Goal: Task Accomplishment & Management: Manage account settings

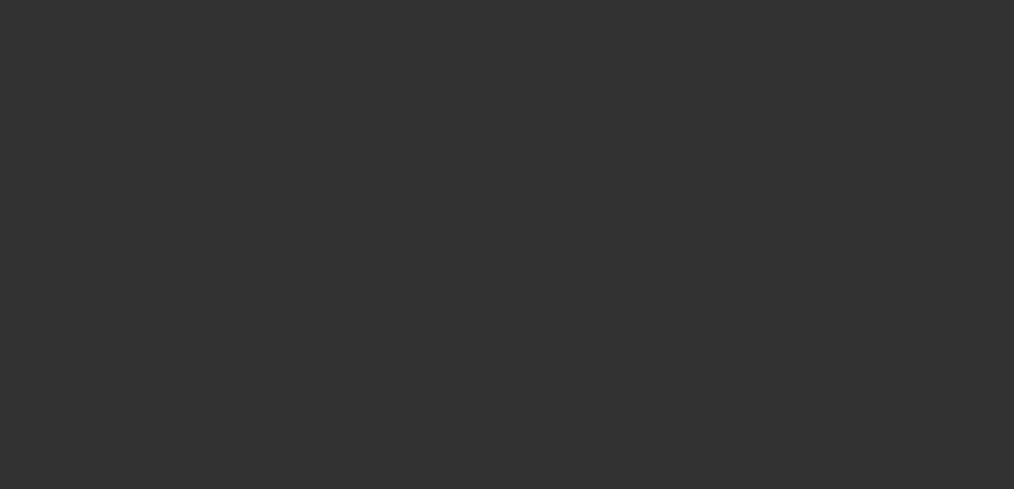
scroll to position [532, 0]
select select "4"
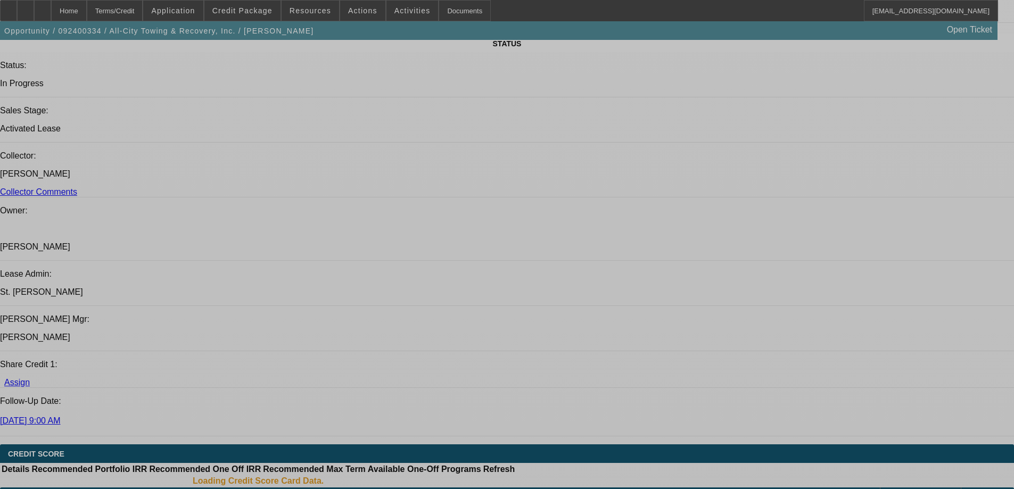
select select "0"
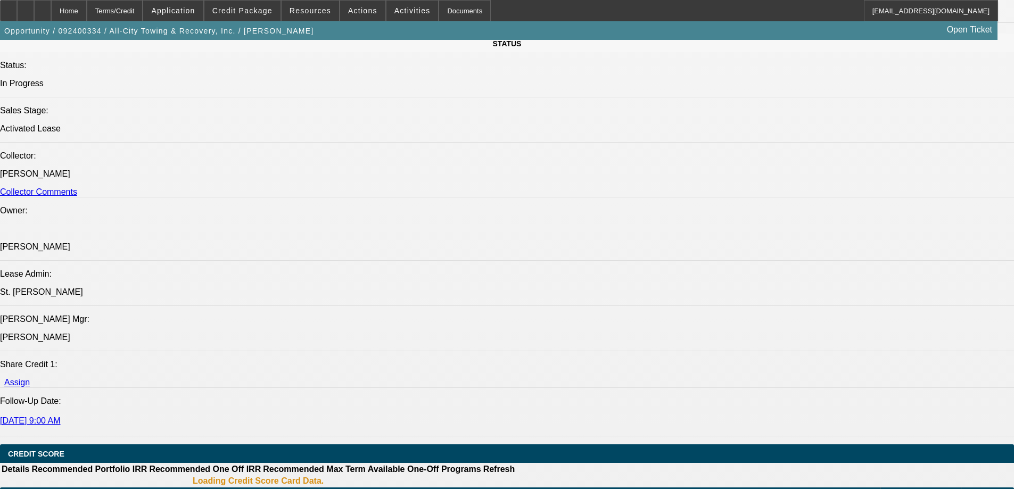
select select "0"
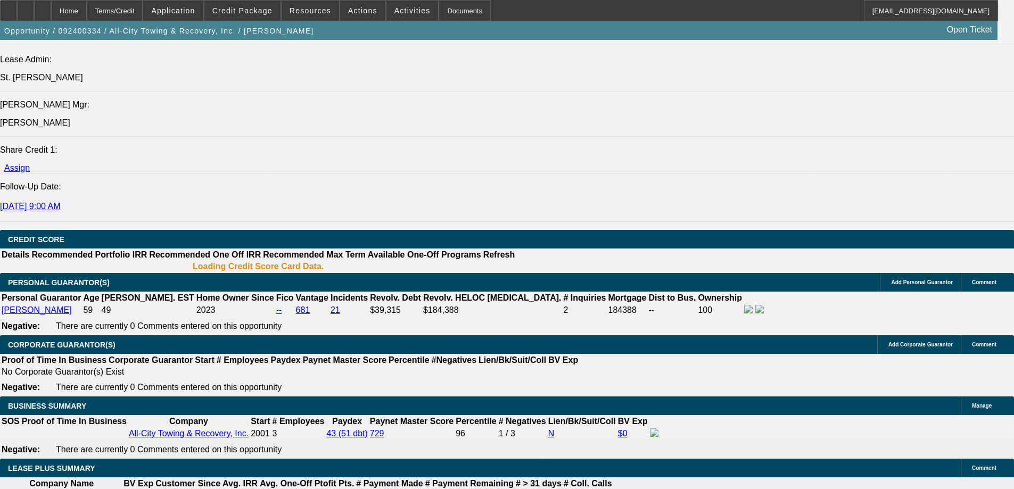
select select "1"
select select "6"
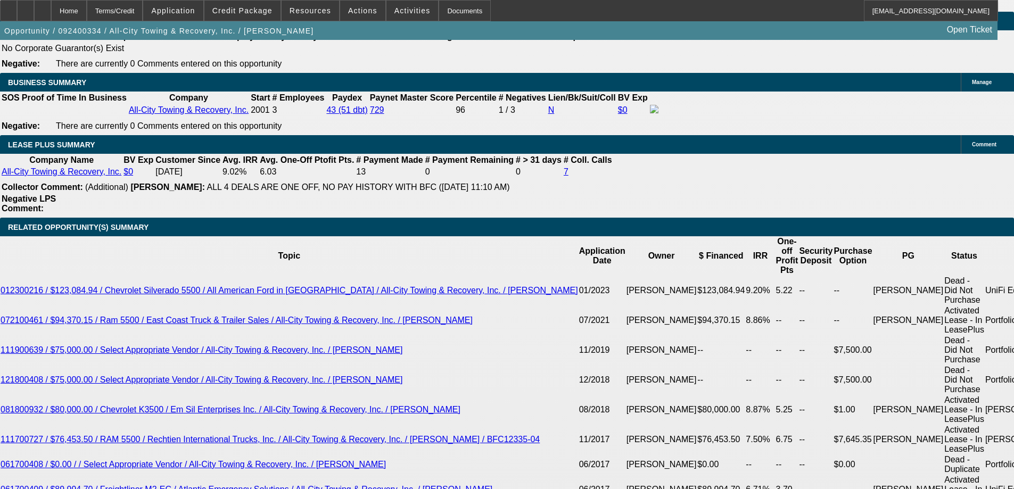
scroll to position [1728, 0]
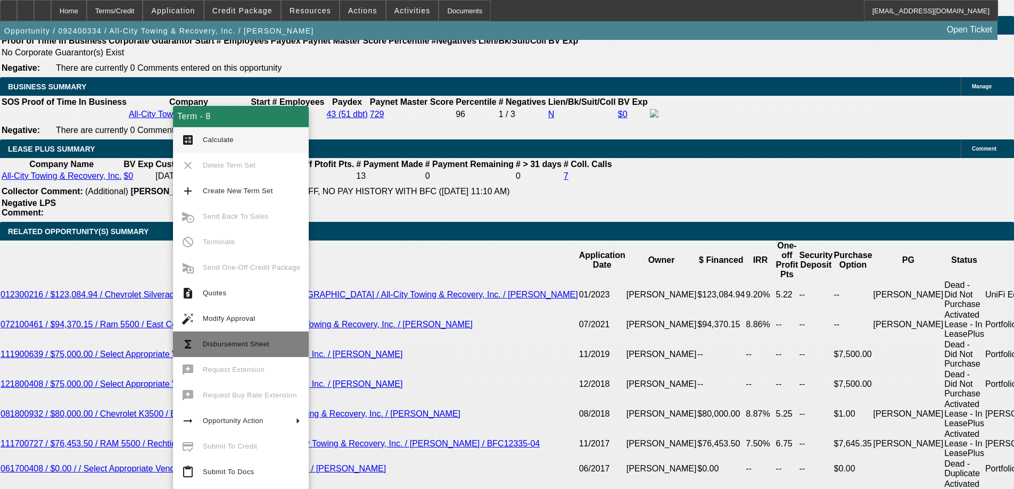
click at [208, 337] on button "functions Disbursement Sheet" at bounding box center [241, 345] width 136 height 26
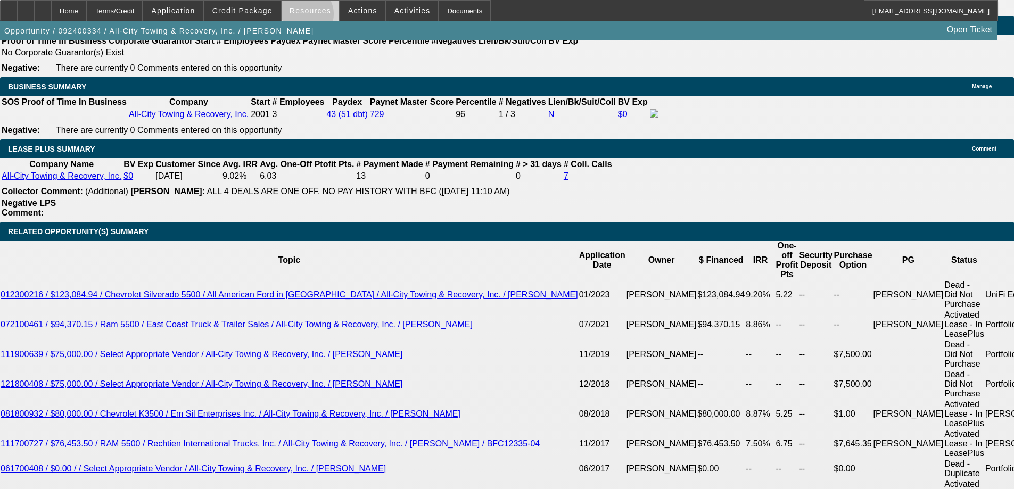
click at [309, 17] on span at bounding box center [310, 11] width 57 height 26
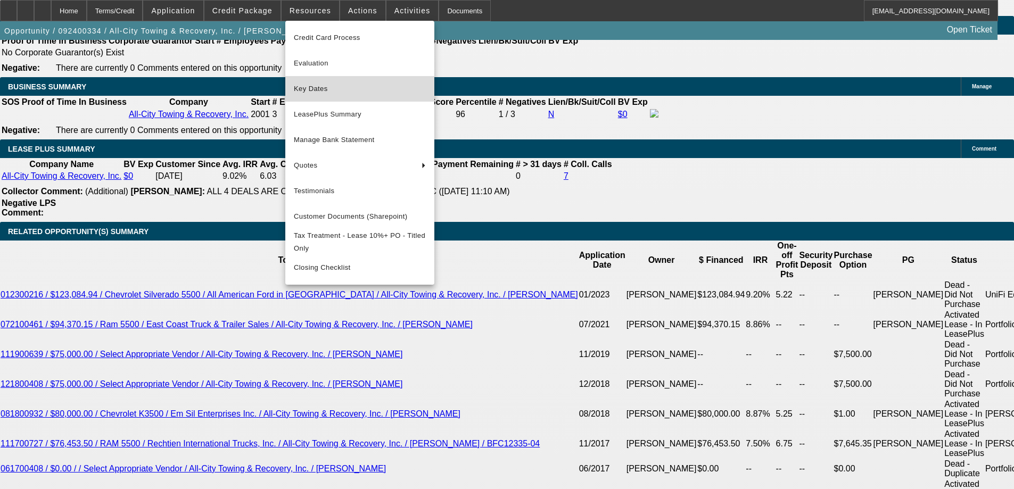
click at [314, 93] on span "Key Dates" at bounding box center [360, 89] width 132 height 13
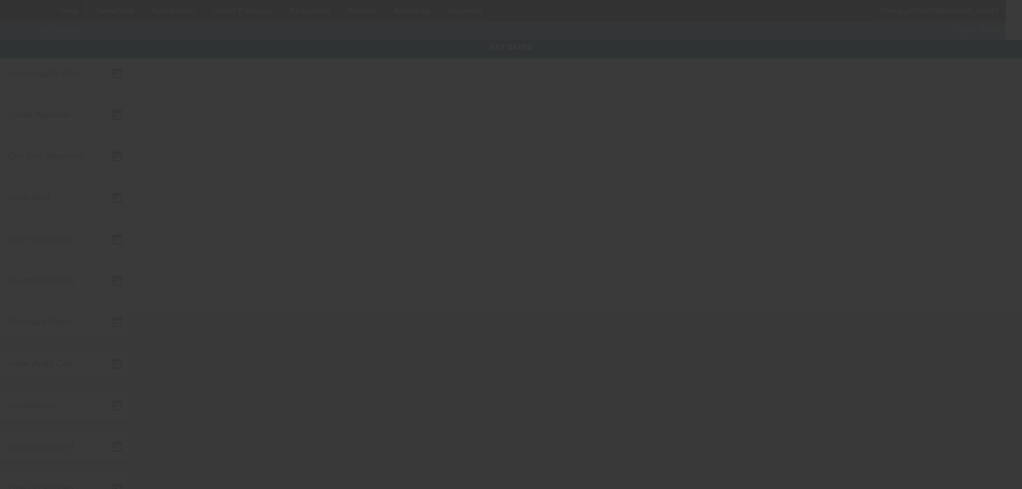
type input "9/13/2024"
type input "9/2/2025"
type input "9/3/2025"
type input "9/2/2025"
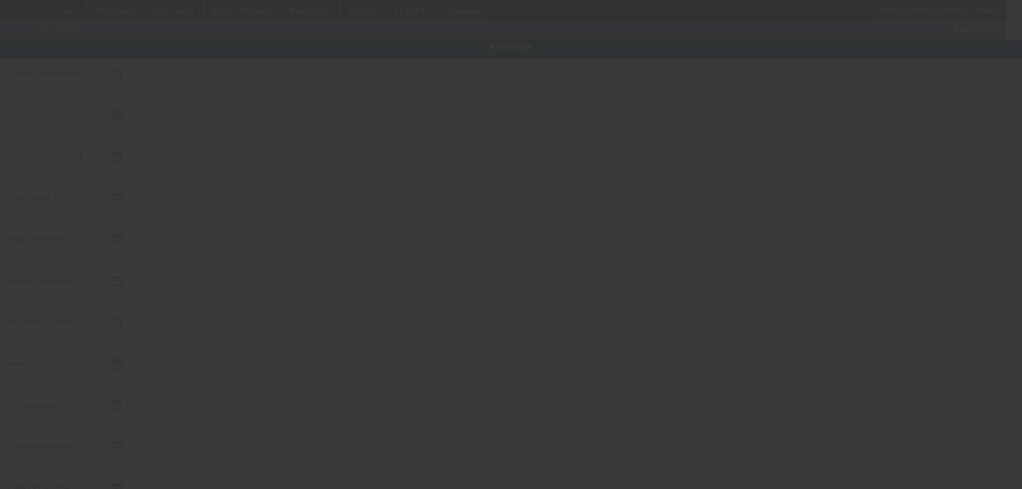
type input "9/3/2025"
type input "10/1/2025"
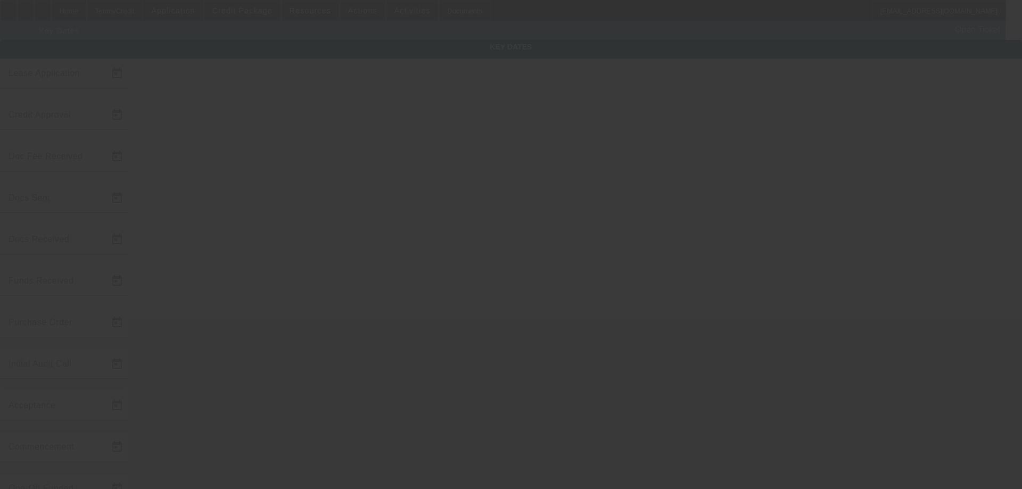
type input "11/1/2025"
type input "[DATE]"
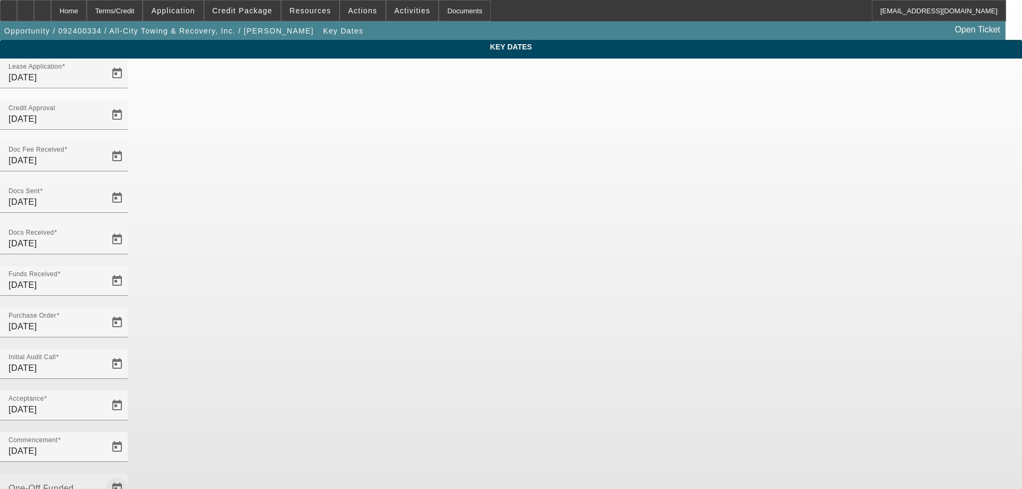
click at [130, 476] on span "Open calendar" at bounding box center [117, 489] width 26 height 26
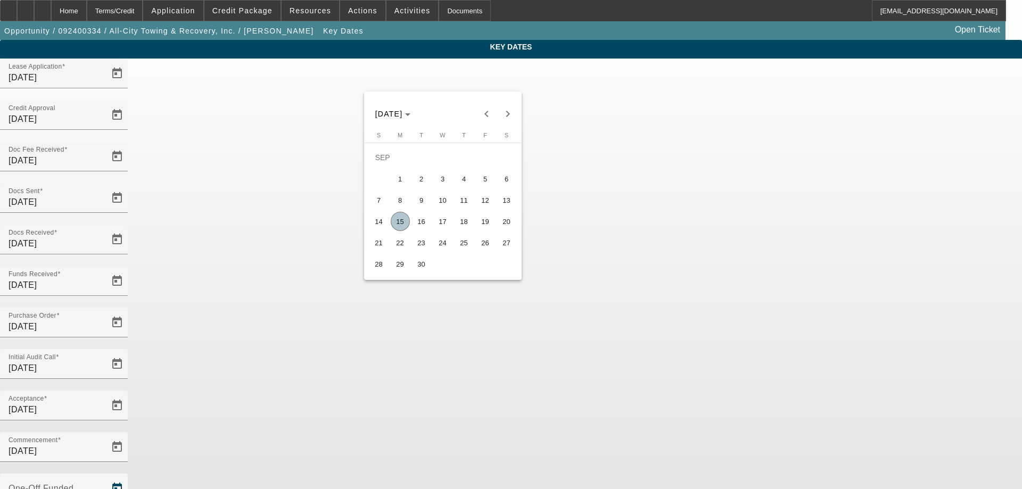
click at [480, 207] on span "12" at bounding box center [485, 200] width 19 height 19
type input "[DATE]"
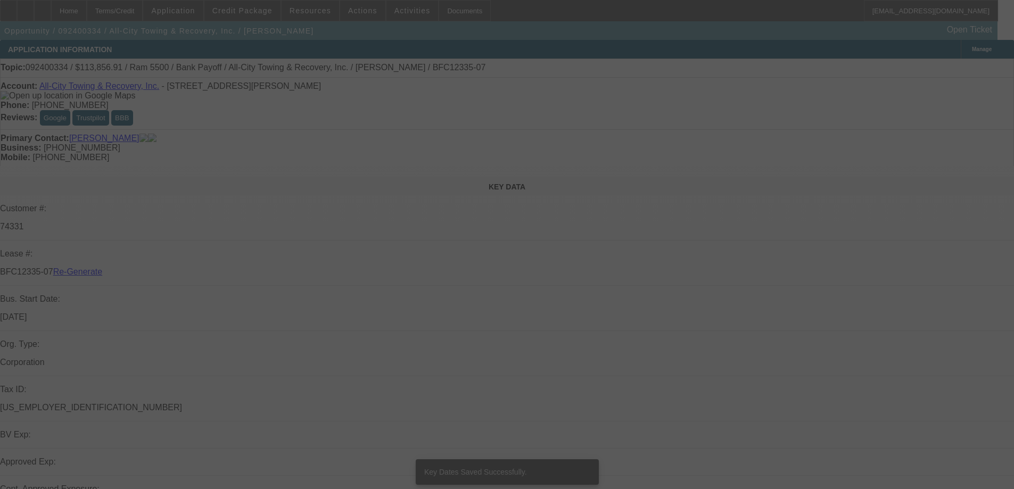
select select "4"
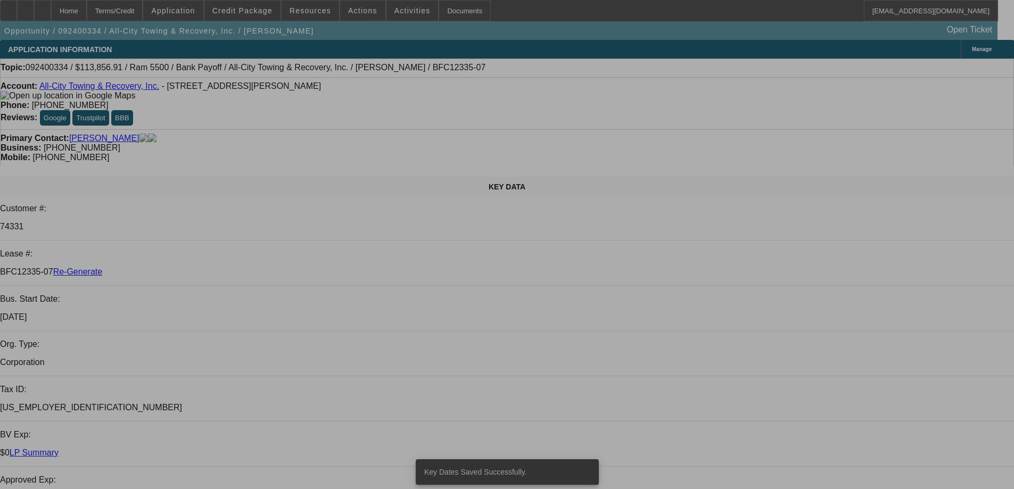
select select "0"
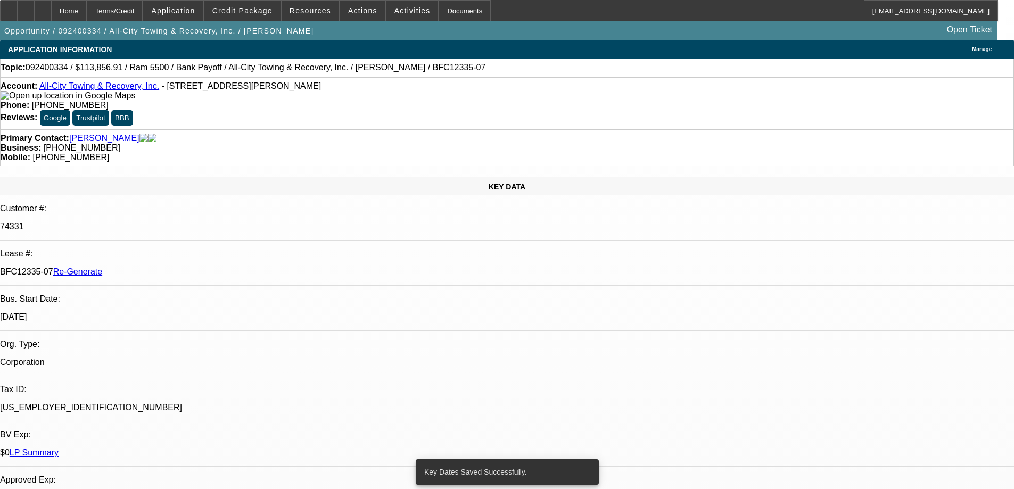
select select "0"
select select "6"
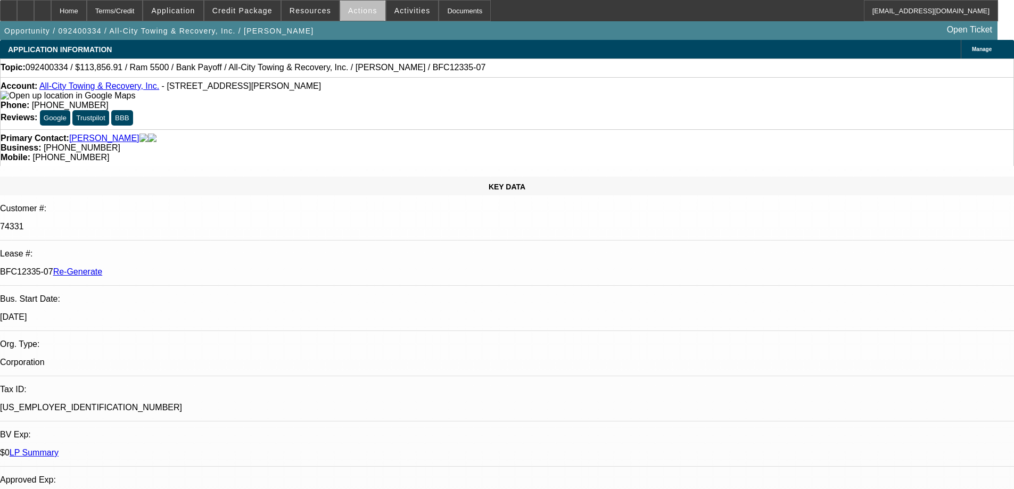
click at [363, 16] on span at bounding box center [362, 11] width 45 height 26
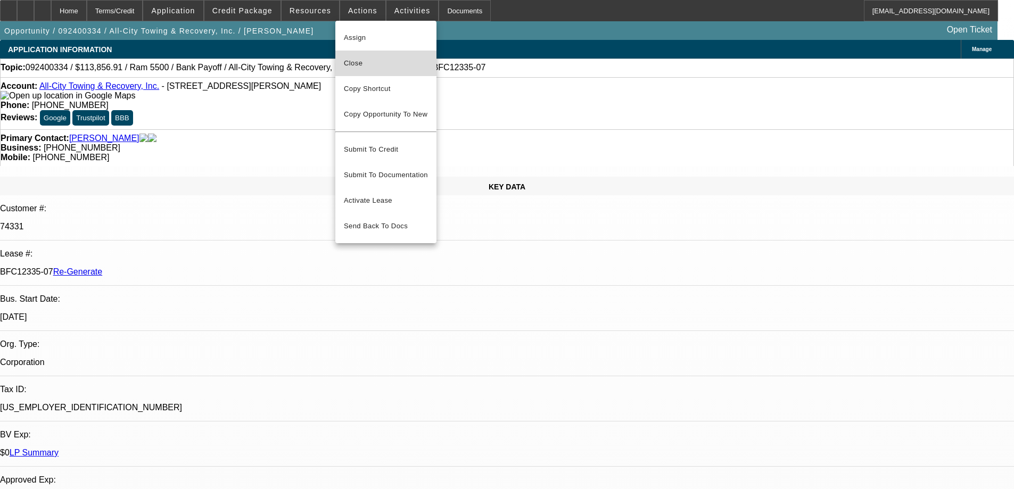
click at [353, 68] on span "Close" at bounding box center [386, 63] width 84 height 13
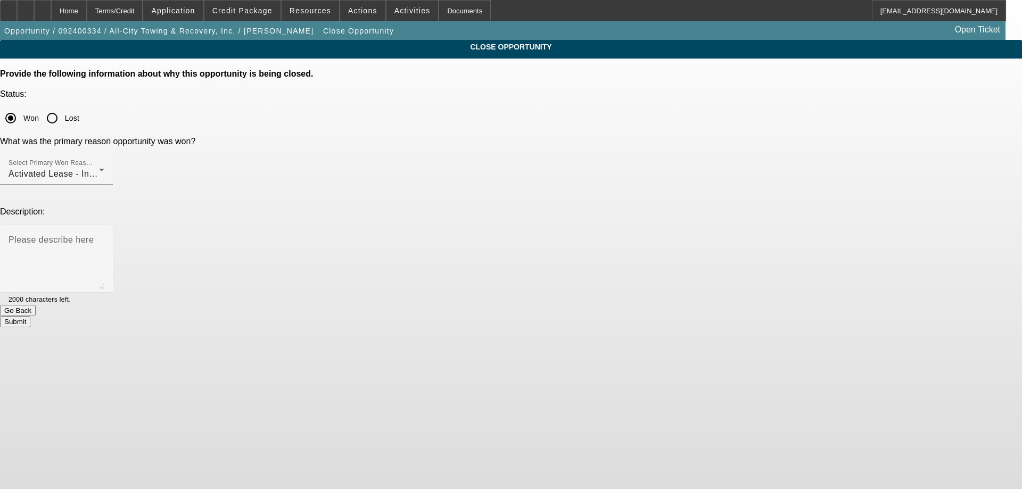
click at [30, 316] on button "Submit" at bounding box center [15, 321] width 30 height 11
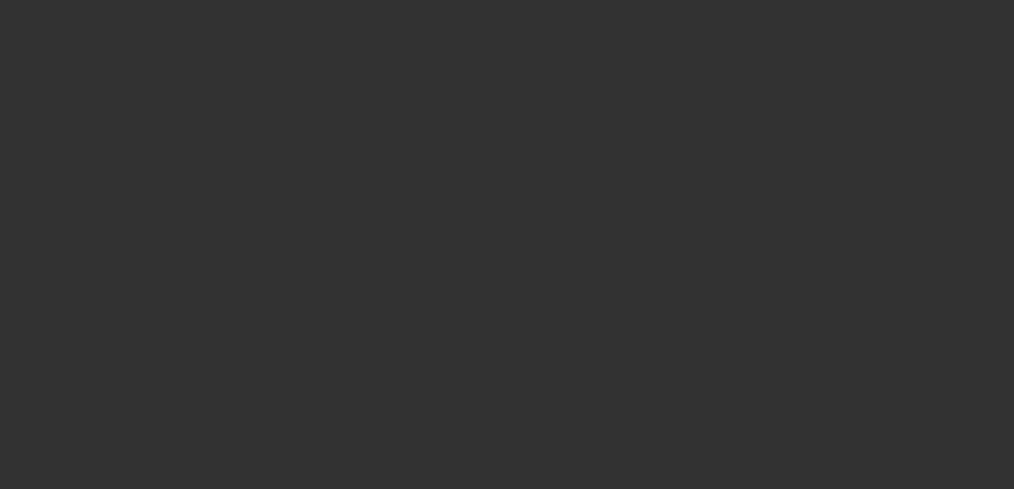
select select "4"
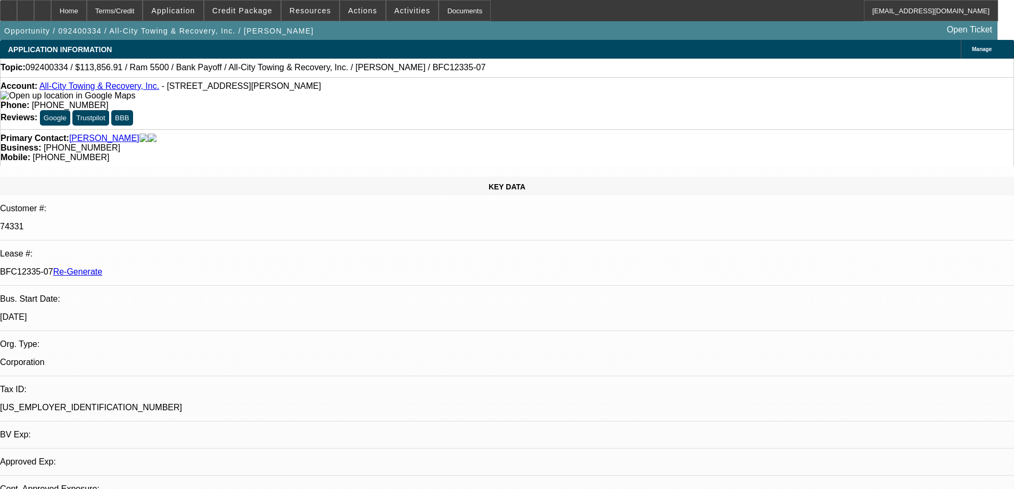
select select "0"
select select "6"
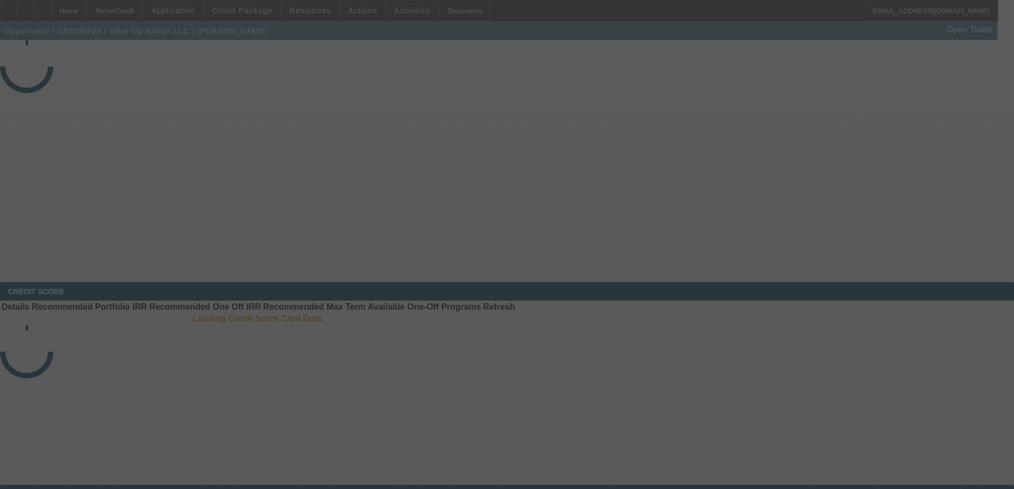
select select "3"
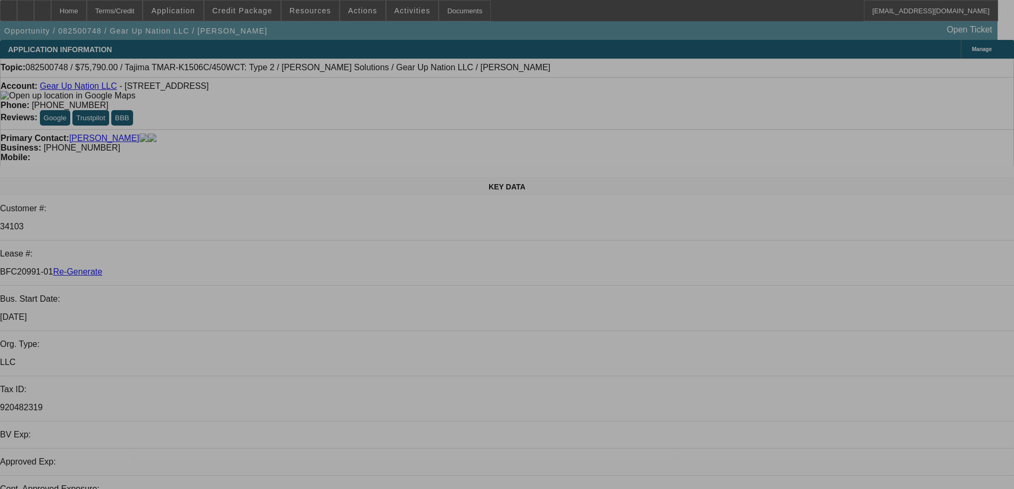
select select "0"
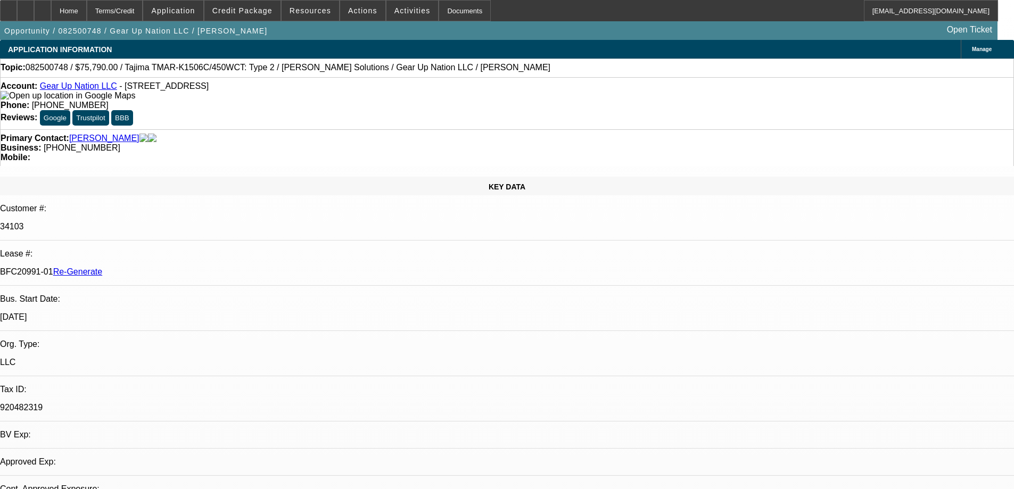
select select "2"
select select "0"
select select "6"
click at [310, 18] on span at bounding box center [310, 11] width 57 height 26
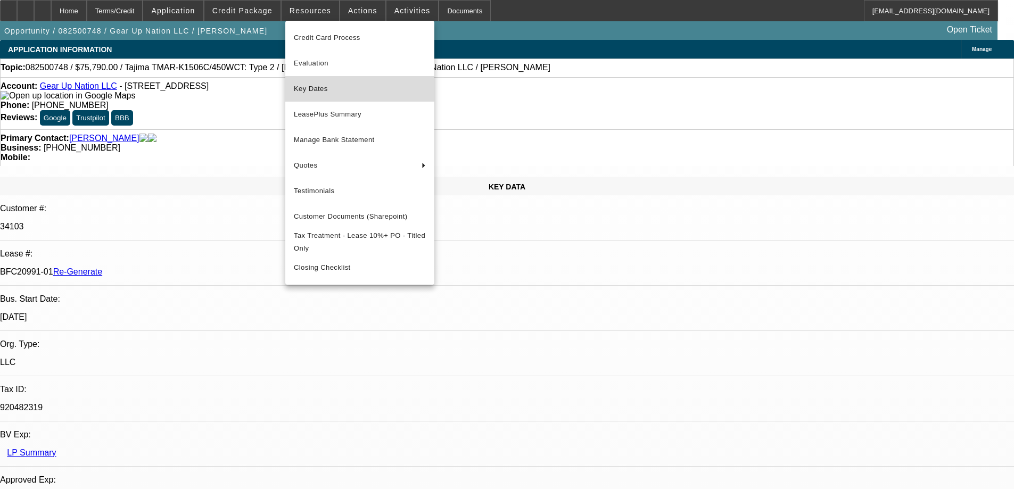
click at [308, 88] on span "Key Dates" at bounding box center [360, 89] width 132 height 13
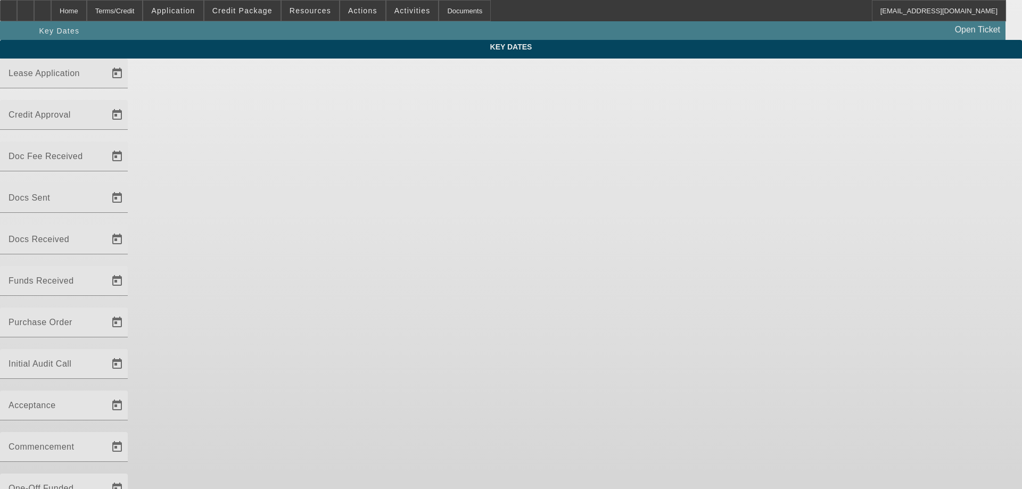
type input "[DATE]"
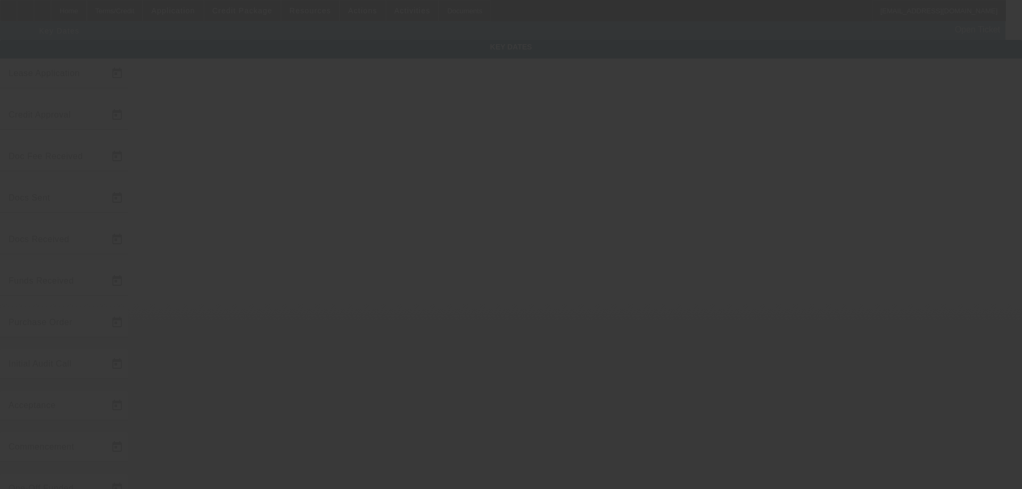
type input "[DATE]"
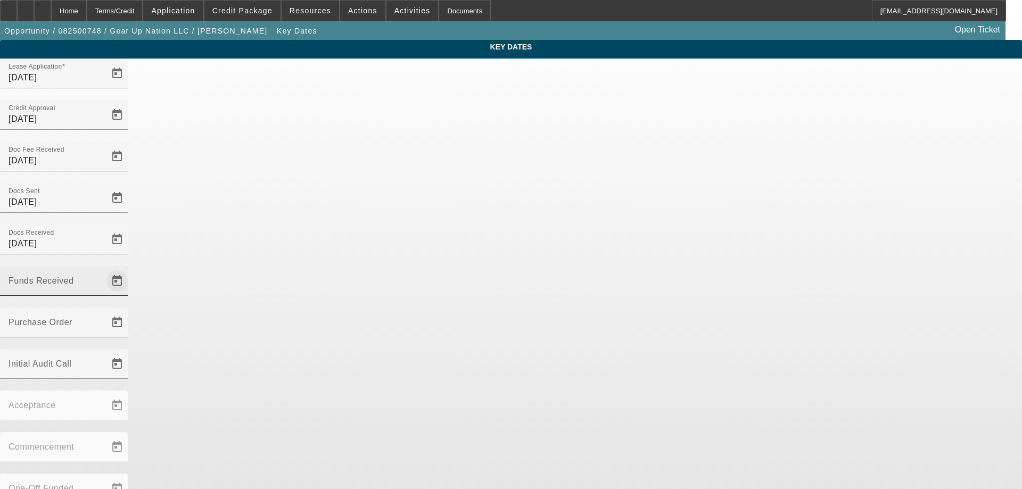
click at [130, 268] on span "Open calendar" at bounding box center [117, 281] width 26 height 26
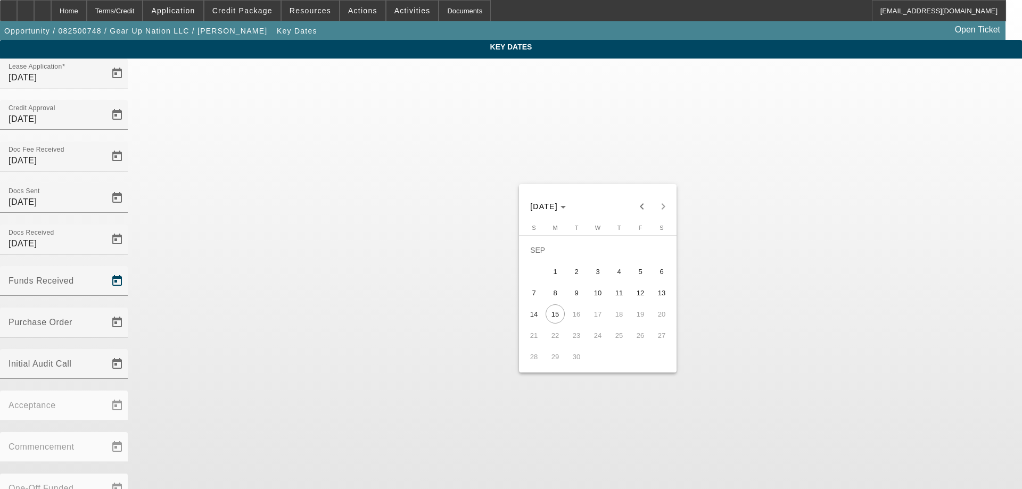
click at [634, 298] on span "12" at bounding box center [640, 292] width 19 height 19
type input "[DATE]"
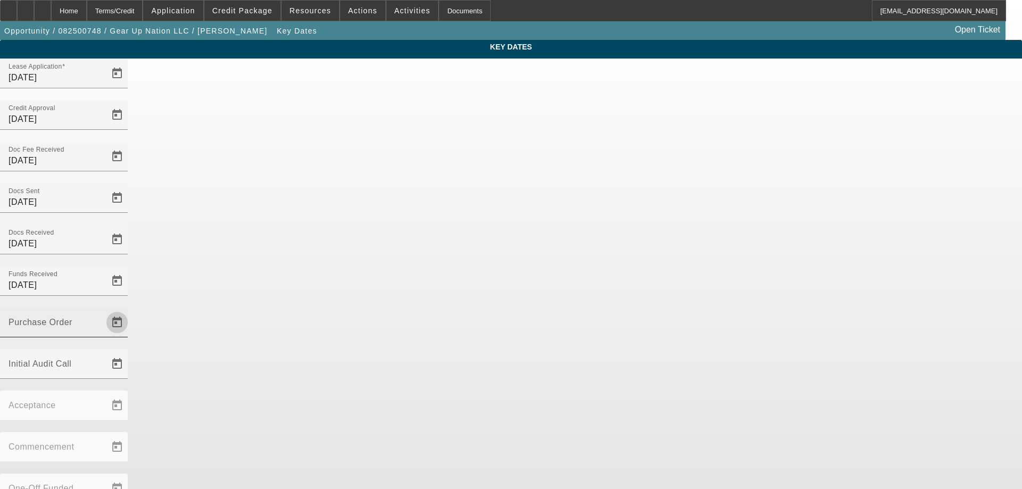
click at [130, 310] on span "Open calendar" at bounding box center [117, 323] width 26 height 26
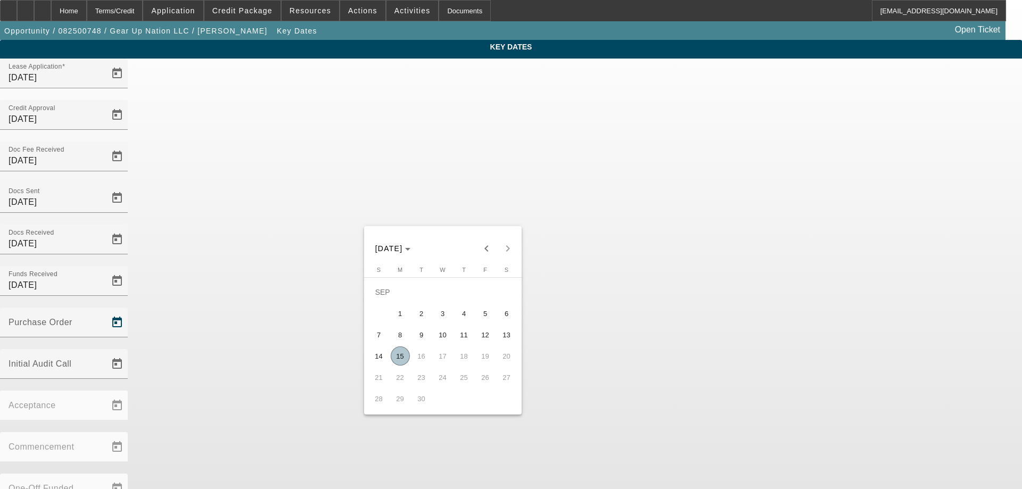
click at [402, 355] on span "15" at bounding box center [400, 356] width 19 height 19
type input "9/15/2025"
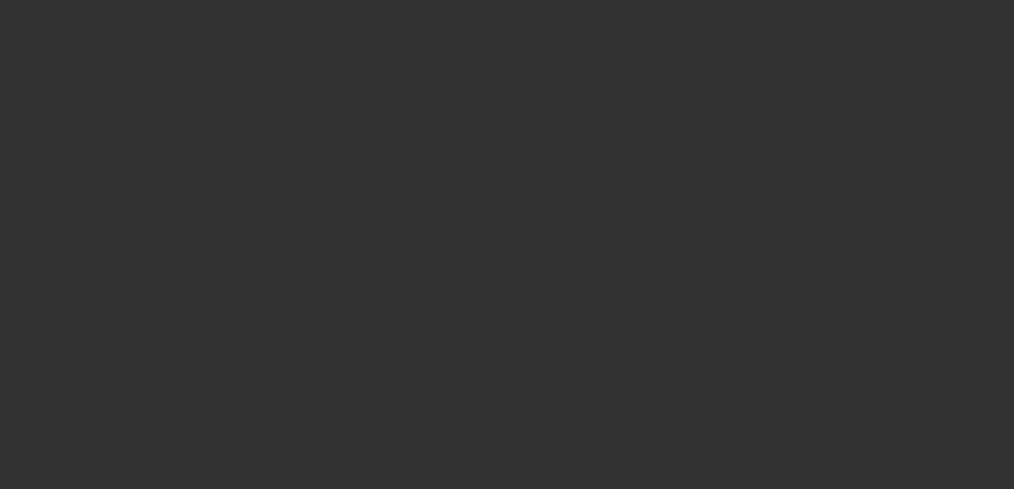
select select "3"
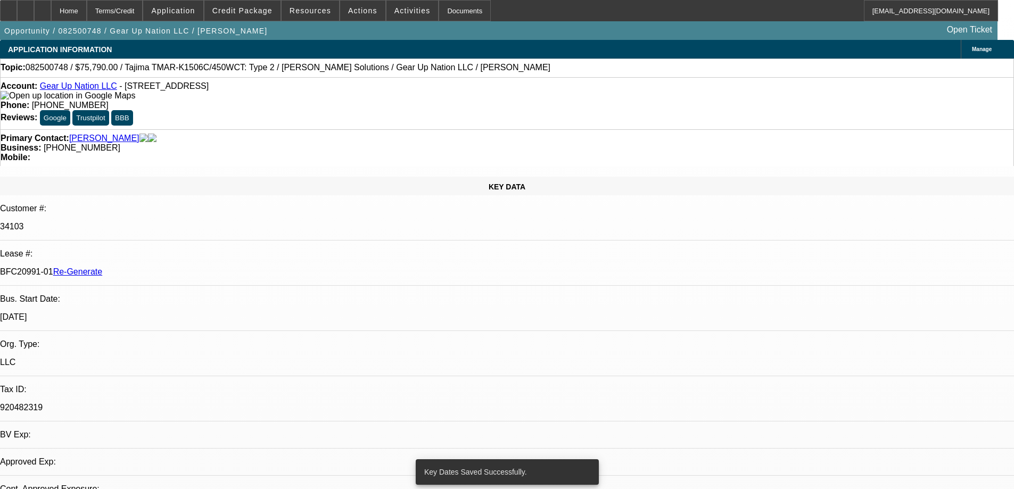
select select "0"
select select "2"
select select "0"
select select "6"
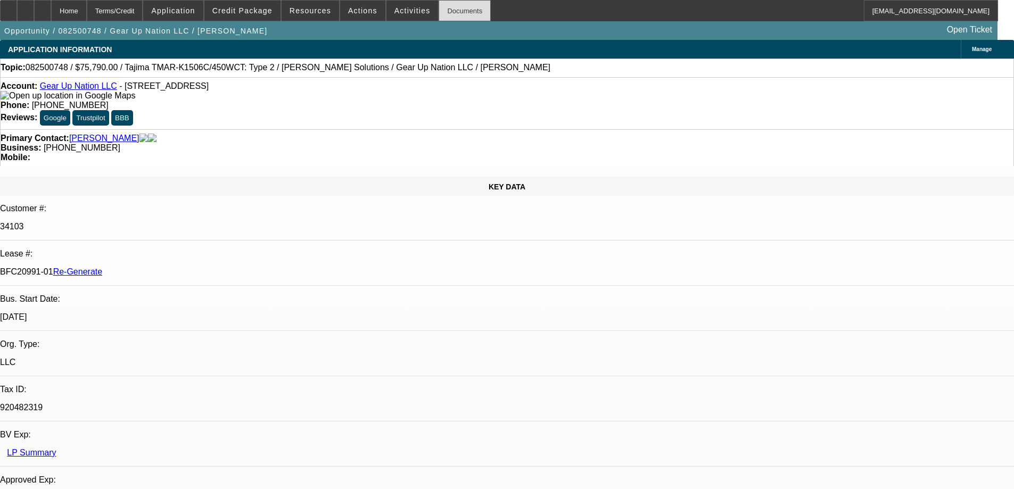
click at [456, 10] on div "Documents" at bounding box center [465, 10] width 52 height 21
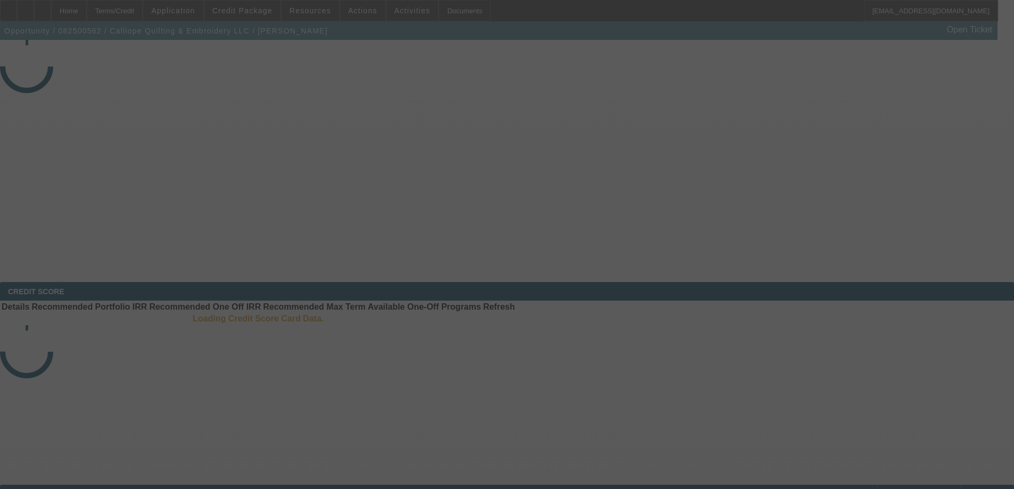
select select "3"
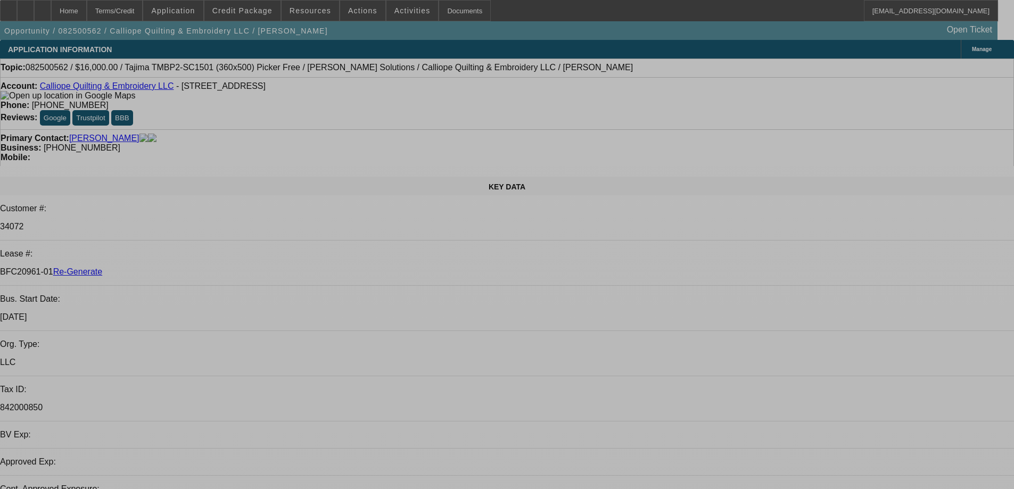
select select "0"
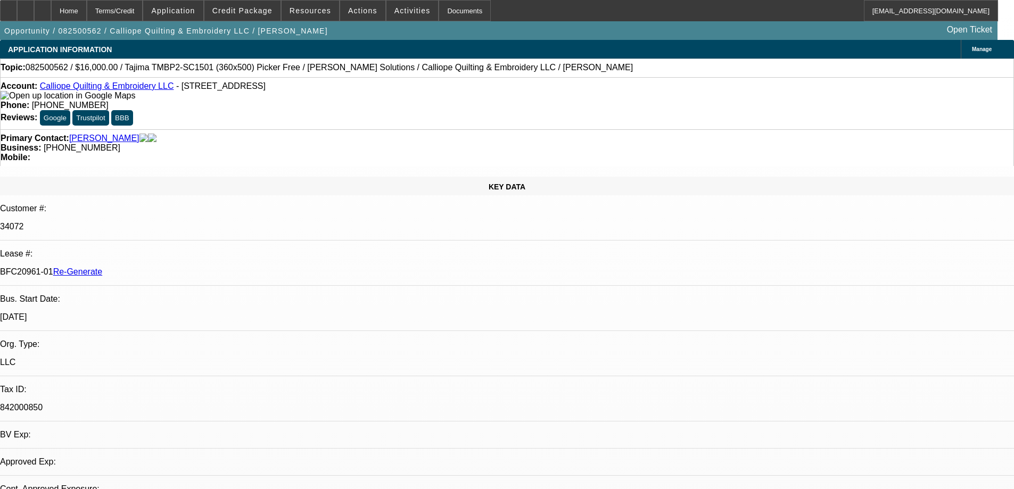
select select "2"
select select "0.1"
select select "4"
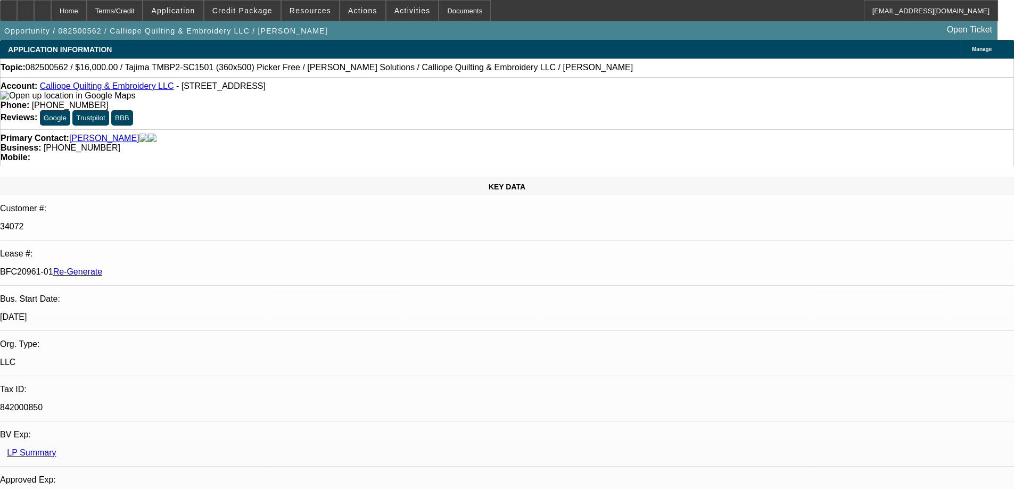
click at [440, 11] on div "Documents" at bounding box center [465, 10] width 52 height 21
click at [359, 18] on span at bounding box center [362, 11] width 45 height 26
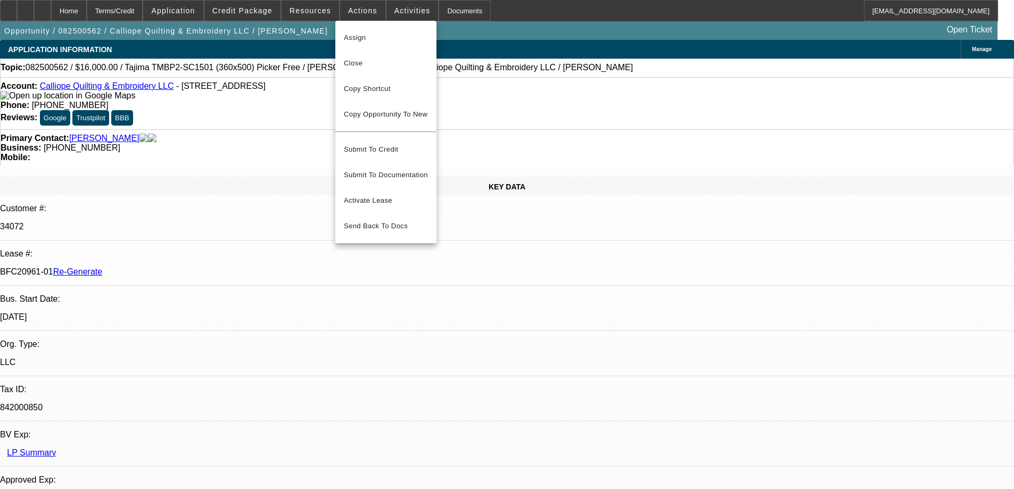
click at [353, 188] on button "Activate Lease" at bounding box center [385, 201] width 101 height 26
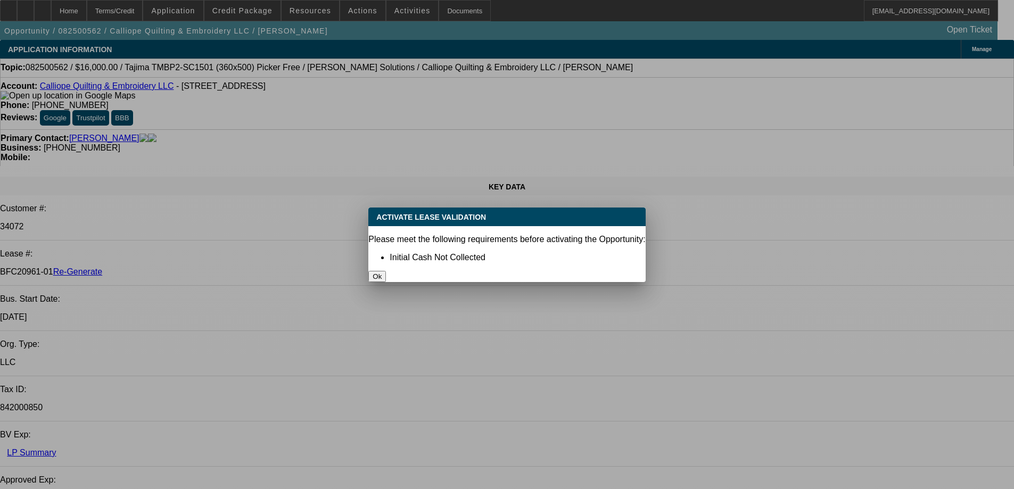
click at [386, 271] on button "Ok" at bounding box center [377, 276] width 18 height 11
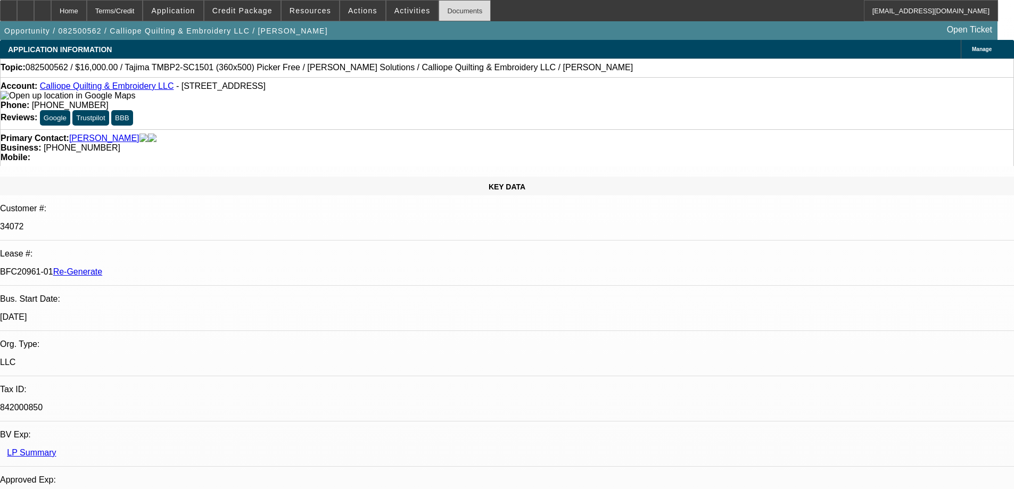
click at [459, 18] on div "Documents" at bounding box center [465, 10] width 52 height 21
click at [366, 15] on span at bounding box center [362, 11] width 45 height 26
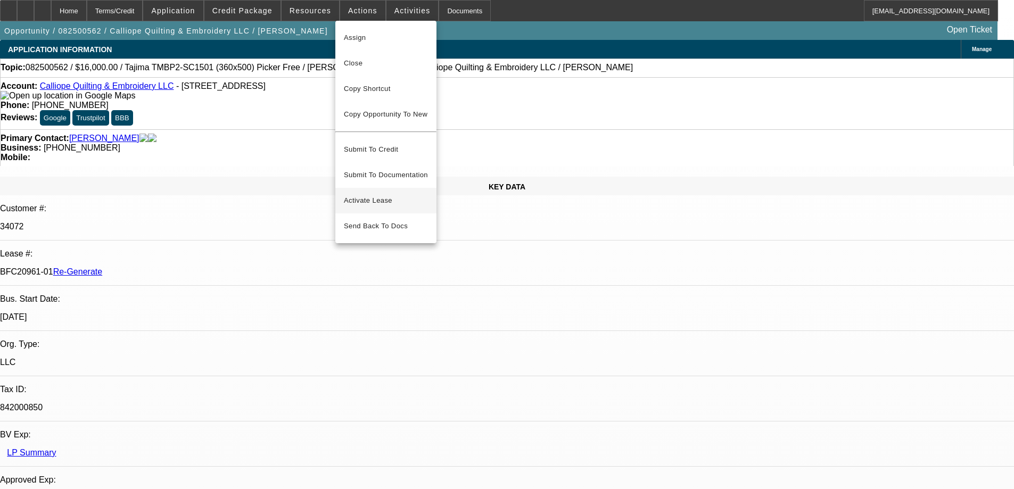
click at [378, 194] on span "Activate Lease" at bounding box center [386, 200] width 84 height 13
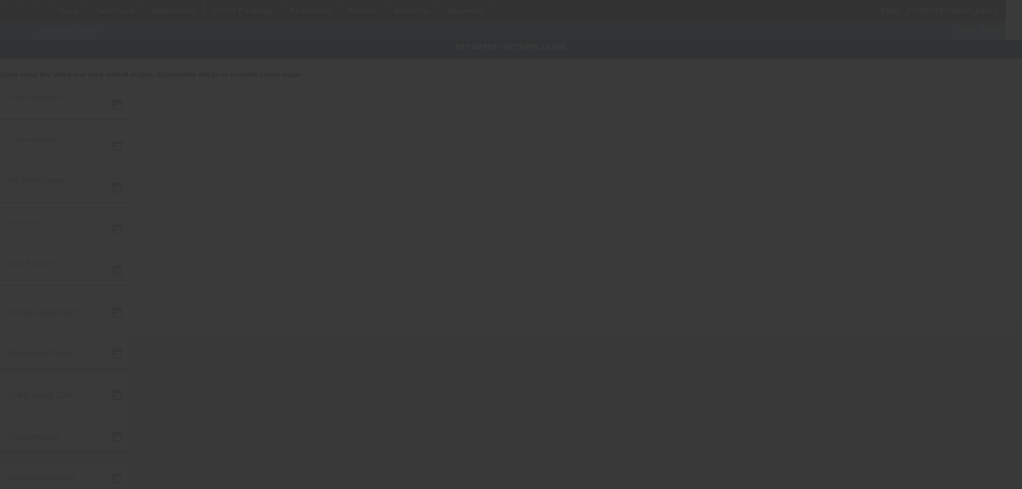
type input "8/20/2025"
type input "8/22/2025"
type input "8/25/2025"
type input "8/26/2025"
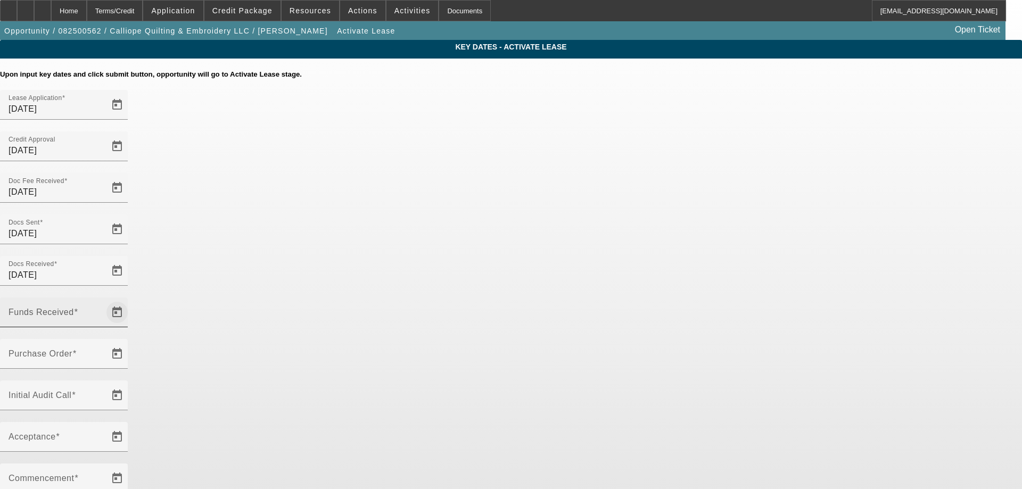
click at [130, 300] on span "Open calendar" at bounding box center [117, 313] width 26 height 26
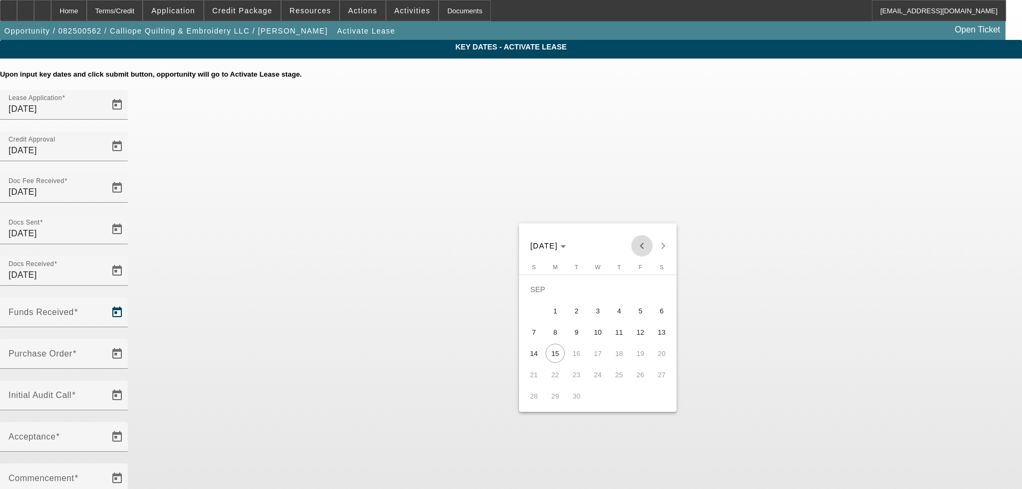
click at [638, 246] on span "Previous month" at bounding box center [641, 245] width 21 height 21
click at [619, 377] on span "28" at bounding box center [618, 374] width 19 height 19
type input "[DATE]"
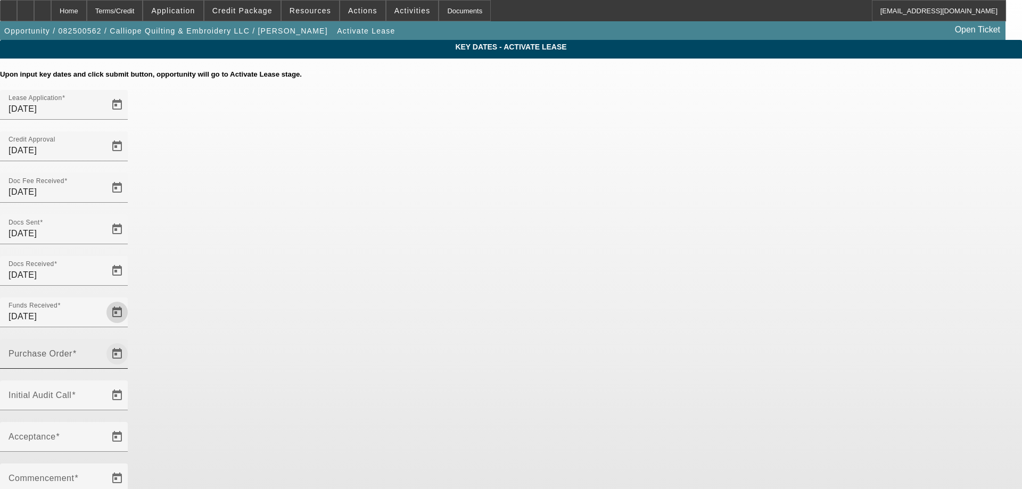
click at [130, 341] on span "Open calendar" at bounding box center [117, 354] width 26 height 26
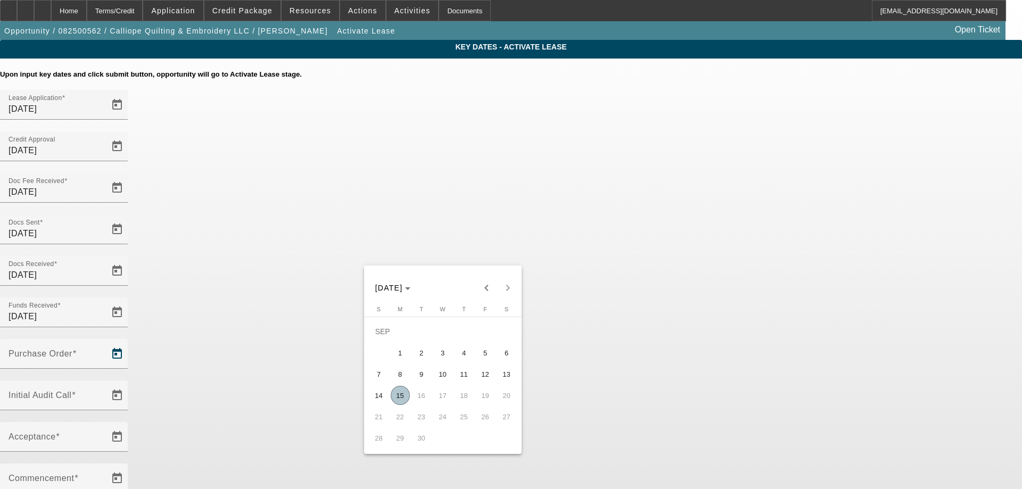
click at [404, 397] on span "15" at bounding box center [400, 395] width 19 height 19
type input "9/15/2025"
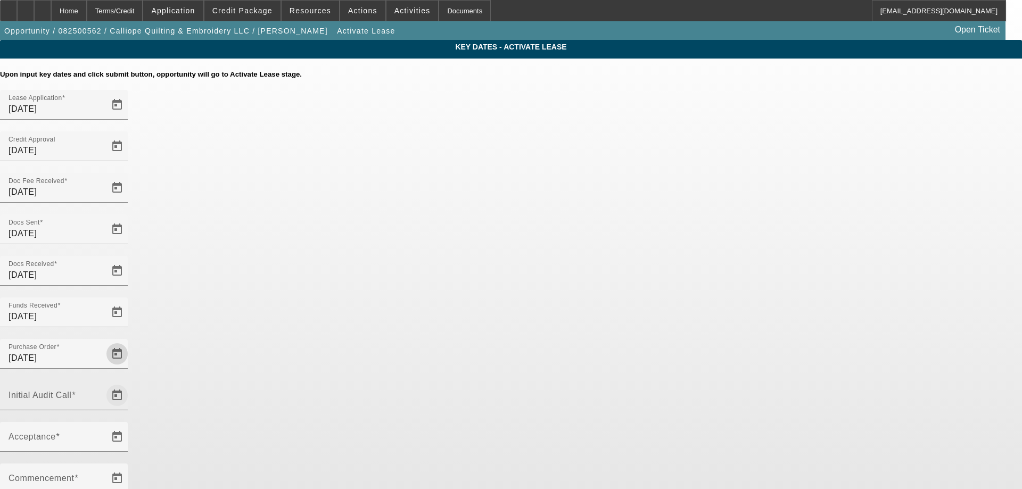
click at [130, 383] on span "Open calendar" at bounding box center [117, 396] width 26 height 26
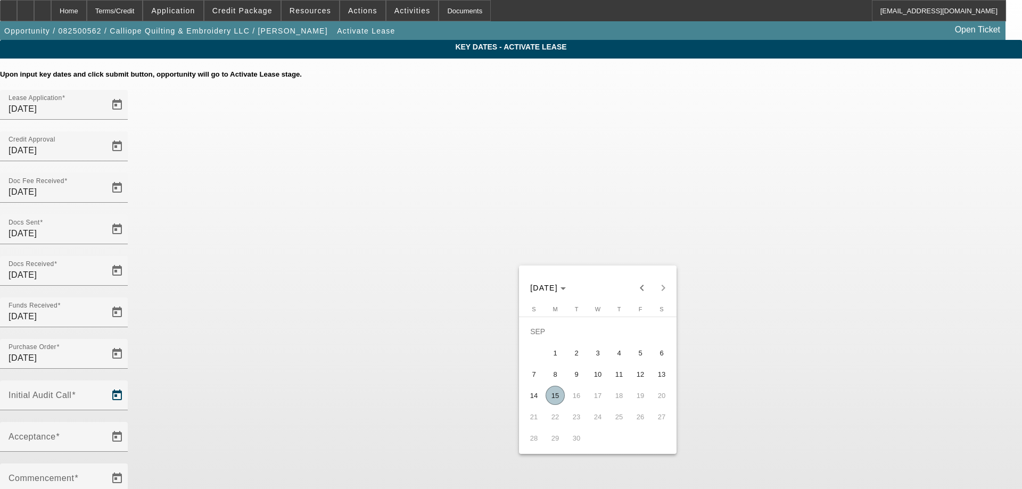
click at [554, 394] on span "15" at bounding box center [555, 395] width 19 height 19
type input "9/15/2025"
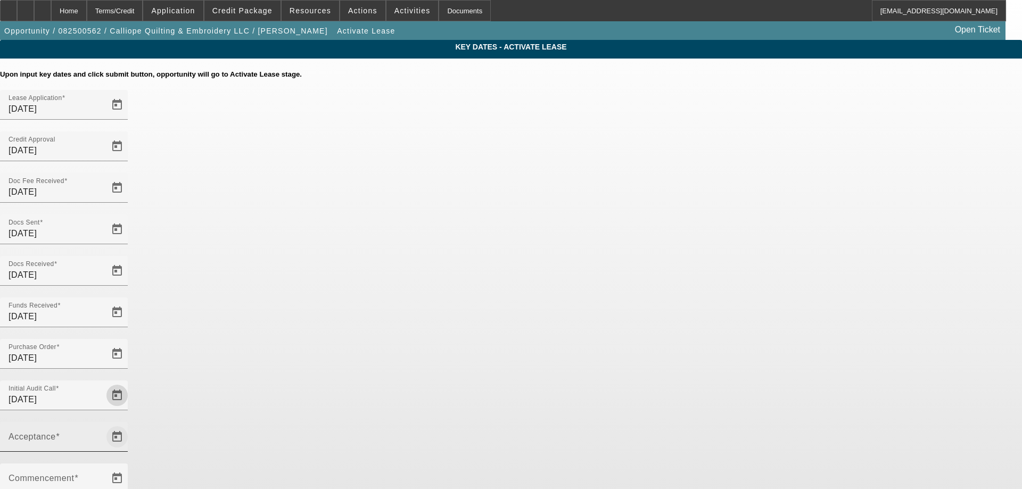
click at [130, 424] on span "Open calendar" at bounding box center [117, 437] width 26 height 26
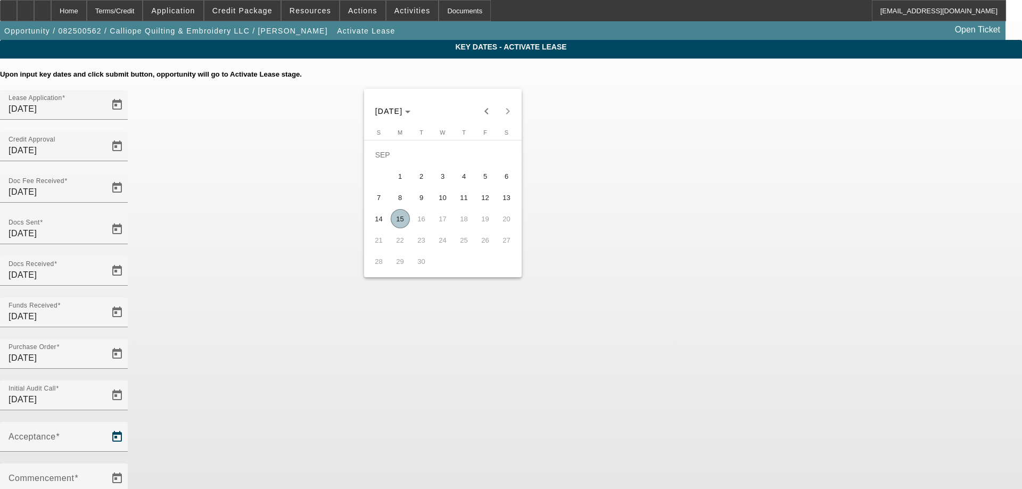
click at [408, 224] on span "15" at bounding box center [400, 218] width 19 height 19
type input "9/15/2025"
type input "10/1/2025"
type input "11/1/2025"
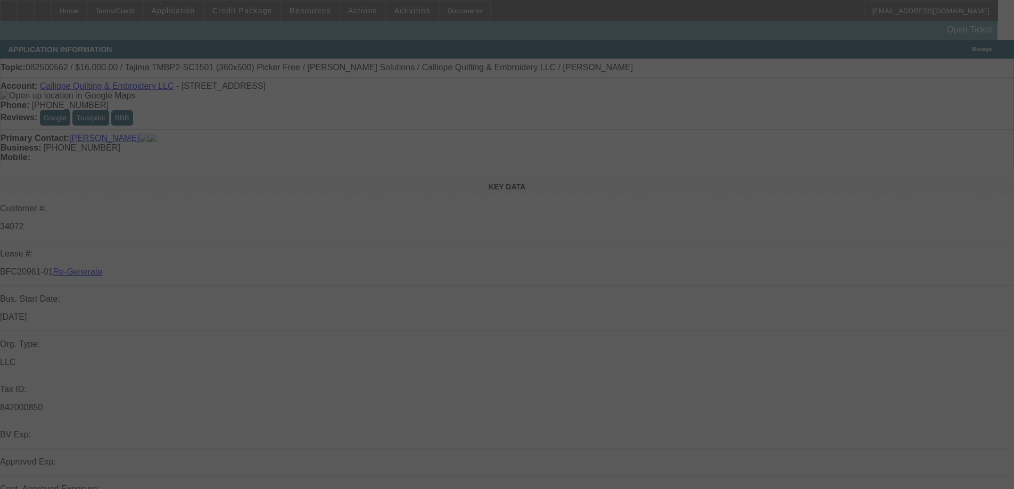
select select "4"
select select "0"
select select "2"
select select "0.1"
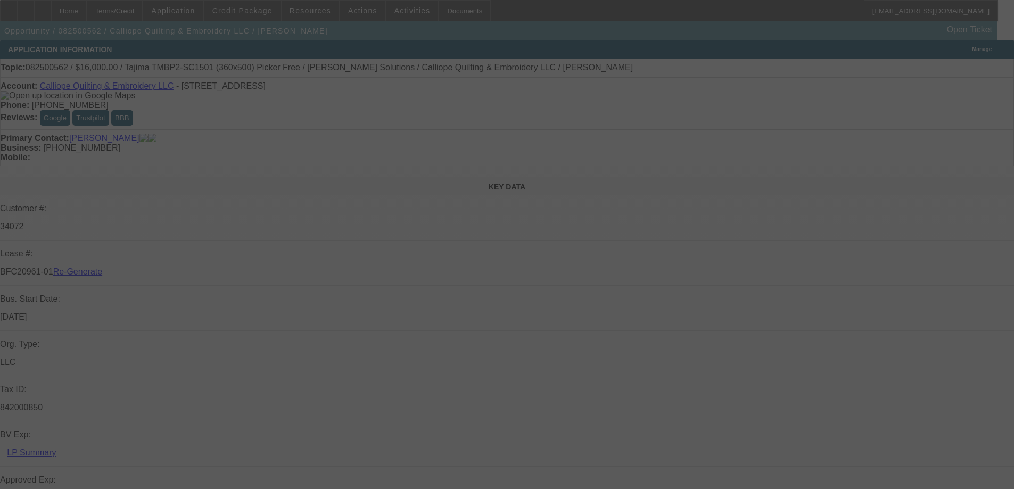
select select "4"
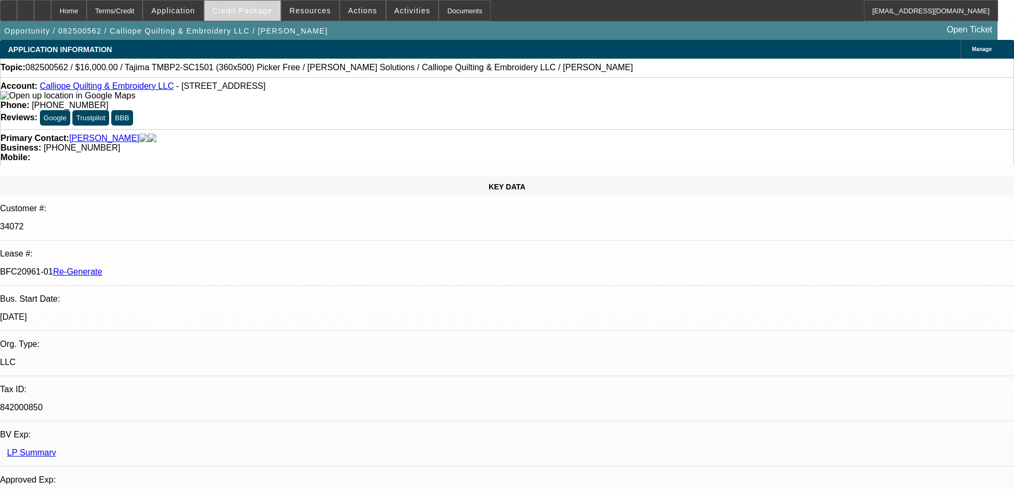
click at [238, 11] on span "Credit Package" at bounding box center [242, 10] width 60 height 9
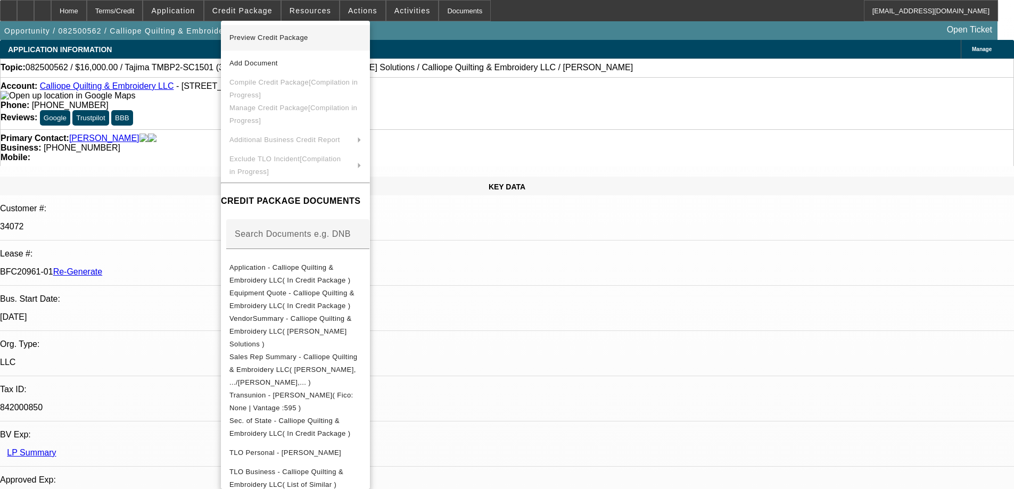
click at [254, 44] on button "Preview Credit Package" at bounding box center [295, 38] width 149 height 26
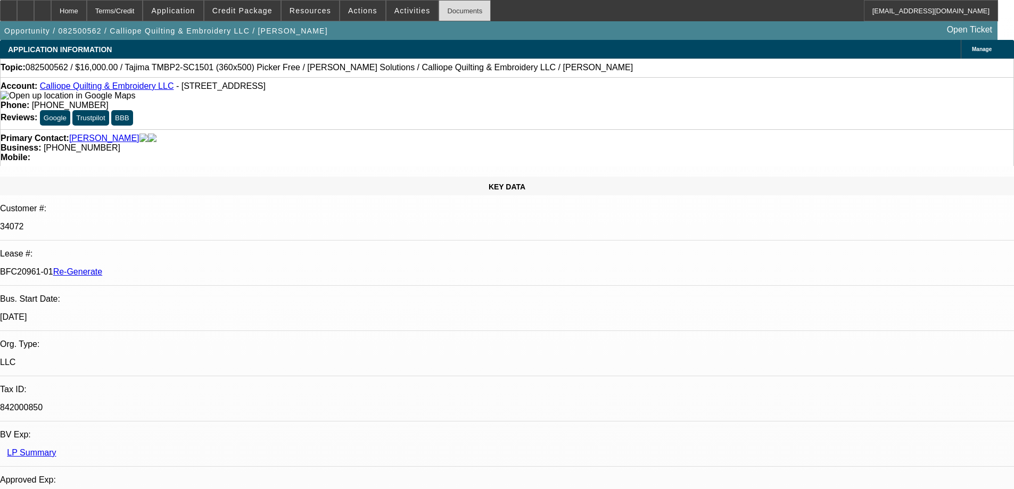
click at [439, 3] on div "Documents" at bounding box center [465, 10] width 52 height 21
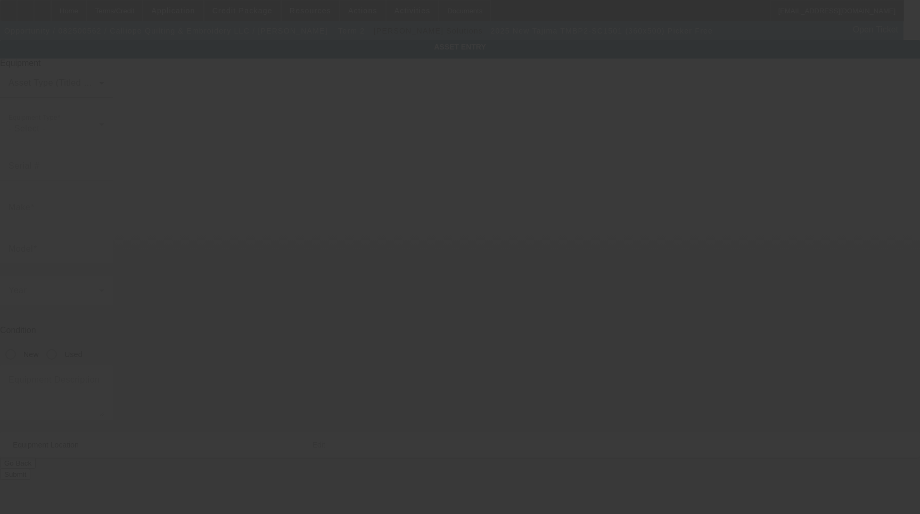
type input "Tajima"
type input "TMBP2-SC1501 (360x500) Picker Free"
radio input "true"
type textarea "15 Needle Single Head Embroidery Machine Includes: Stand, Supply Kit, Cap Drive…"
type input "[STREET_ADDRESS]"
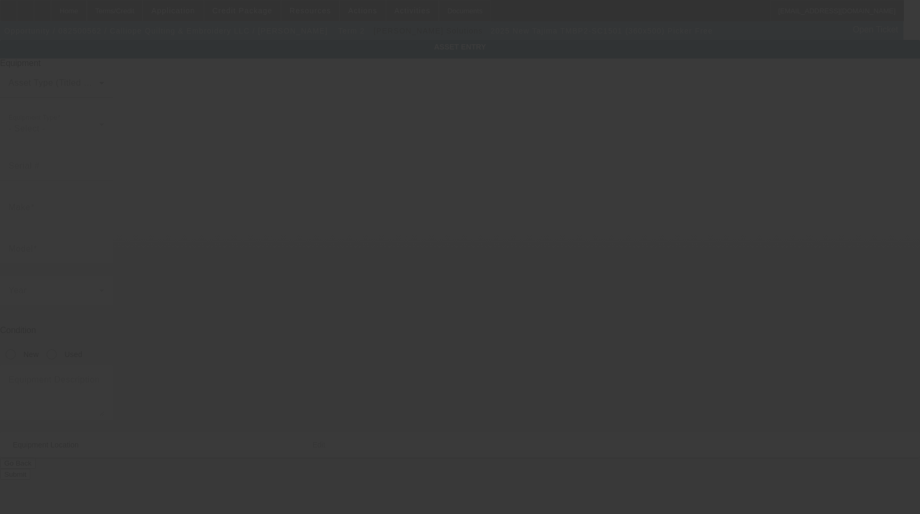
type input "Parkland"
type input "98444"
type input "[PERSON_NAME]"
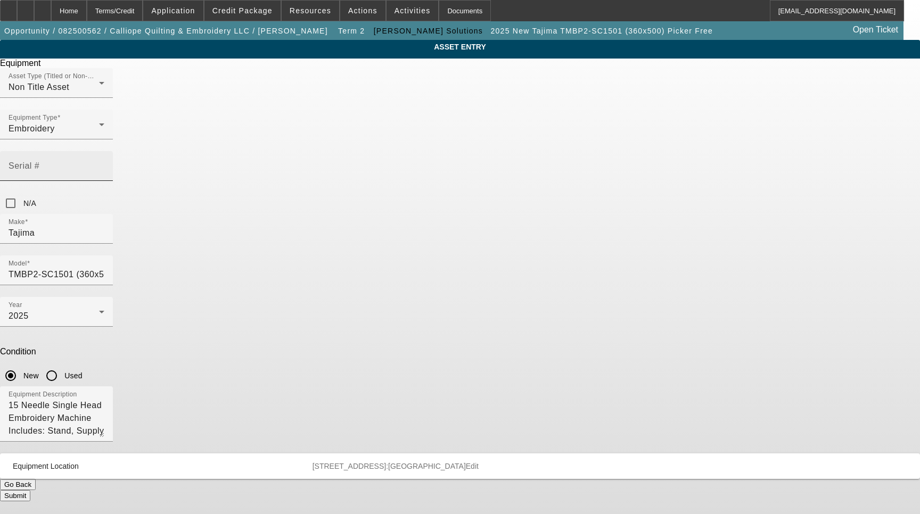
click at [104, 164] on input "Serial #" at bounding box center [57, 170] width 96 height 13
click at [104, 151] on div "Serial #" at bounding box center [57, 166] width 96 height 30
type input "E5F01282"
click at [30, 490] on button "Submit" at bounding box center [15, 495] width 30 height 11
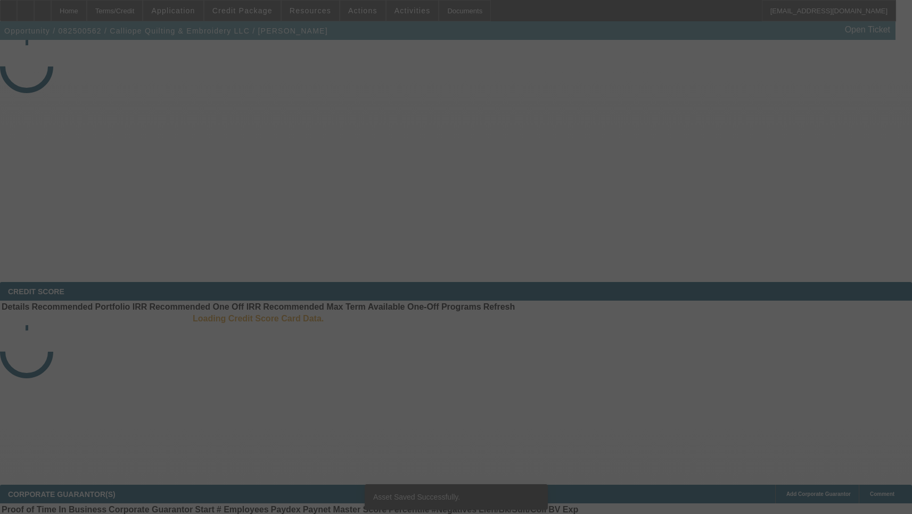
select select "3"
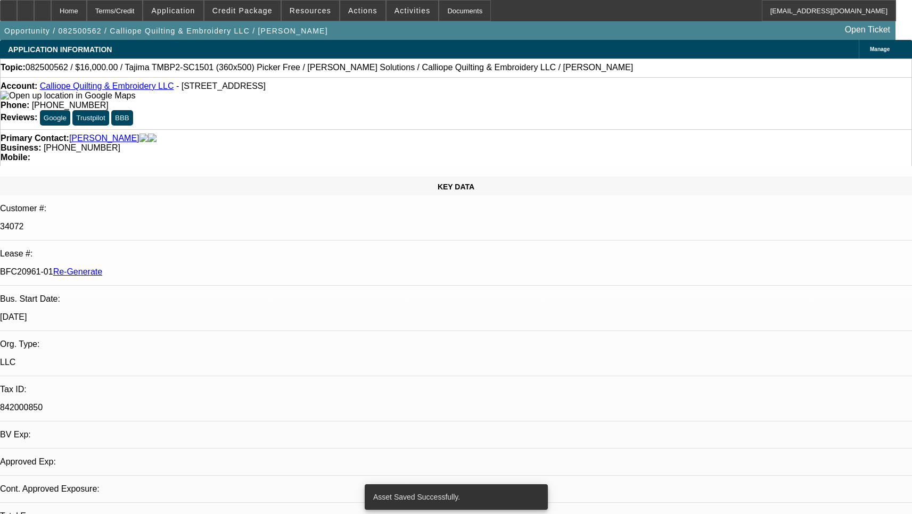
select select "0"
select select "2"
select select "0.1"
select select "4"
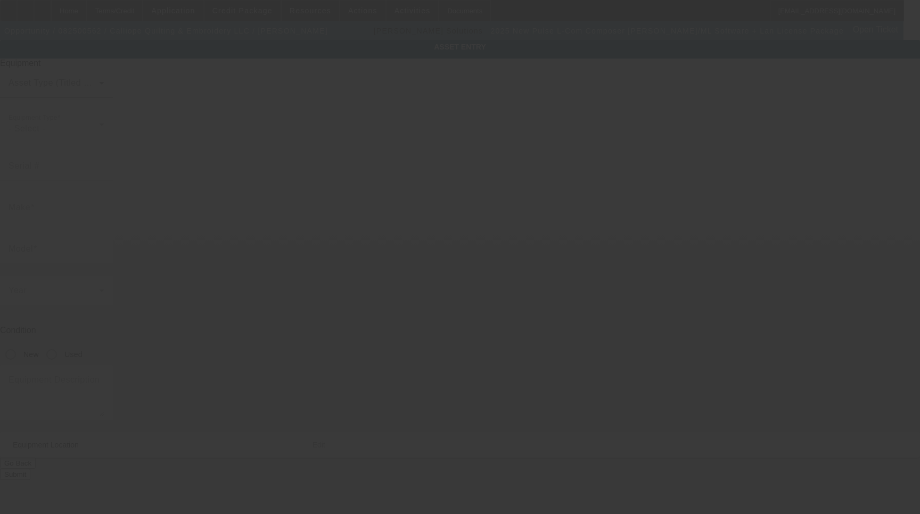
type input "Pulse"
type input "L-Com Composer [PERSON_NAME]/ML Software + Lan License Package"
radio input "true"
type textarea "with Dongle"
type input "[STREET_ADDRESS]"
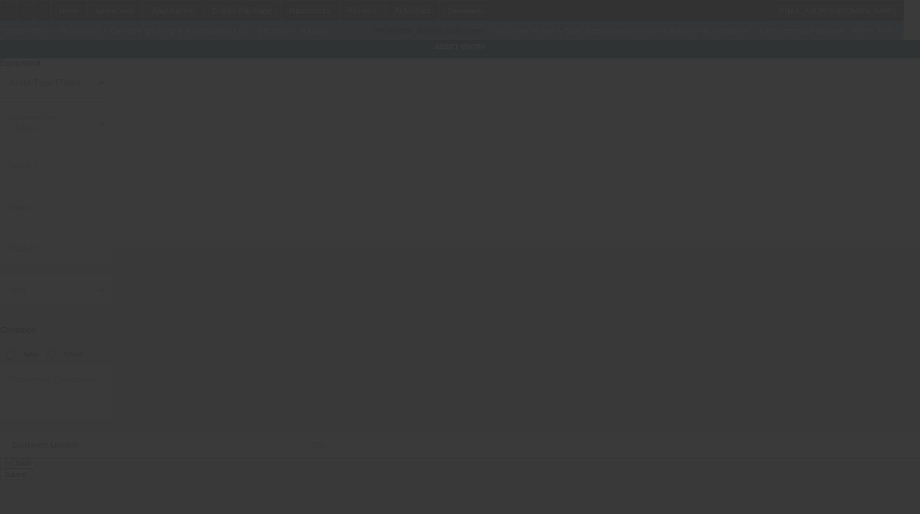
type input "Parkland"
type input "98444"
type input "[PERSON_NAME]"
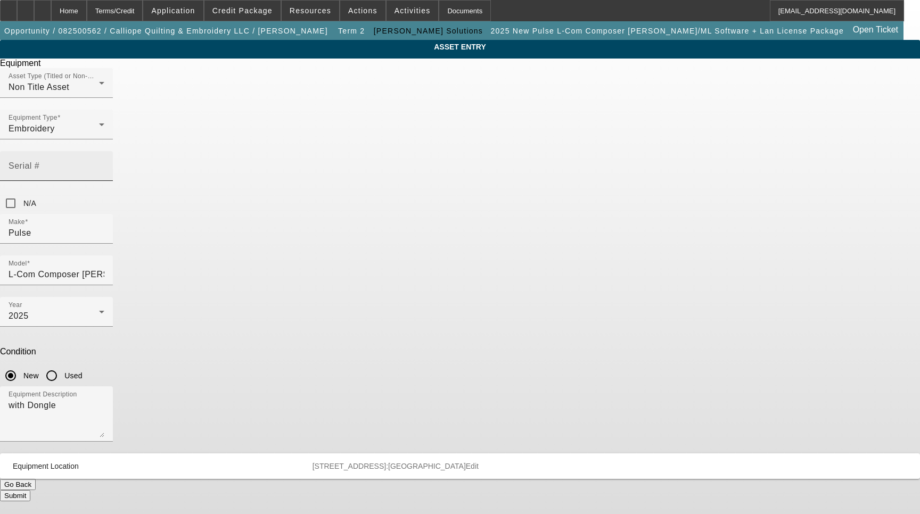
click at [104, 164] on input "Serial #" at bounding box center [57, 170] width 96 height 13
type input "NG44604"
click at [30, 490] on button "Submit" at bounding box center [15, 495] width 30 height 11
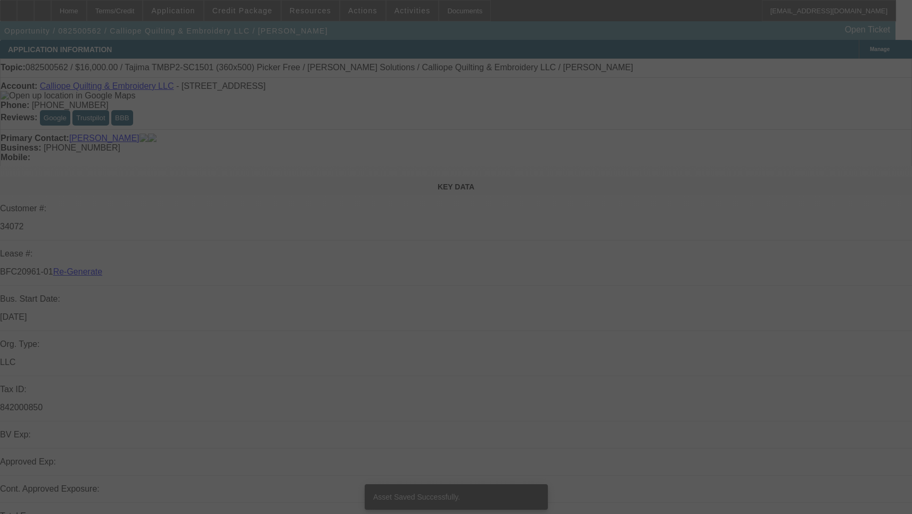
select select "3"
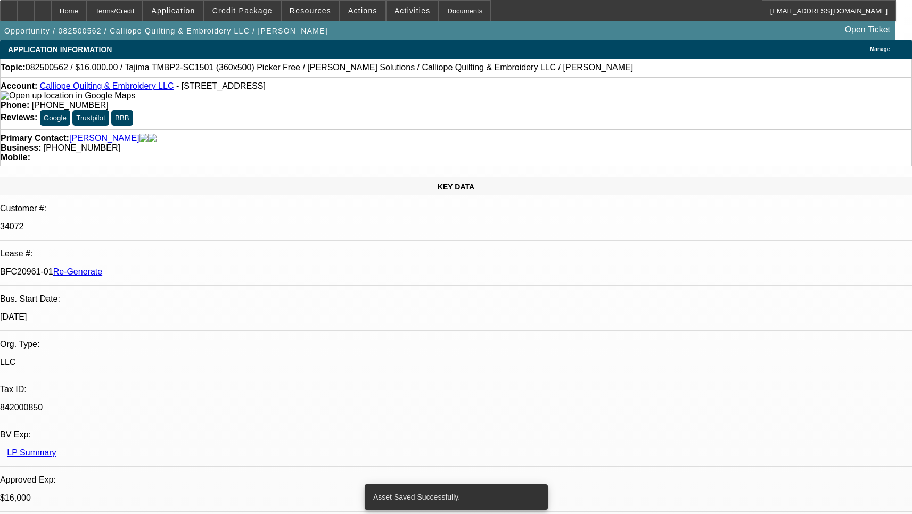
select select "0"
select select "2"
select select "0.1"
select select "4"
